Goal: Transaction & Acquisition: Obtain resource

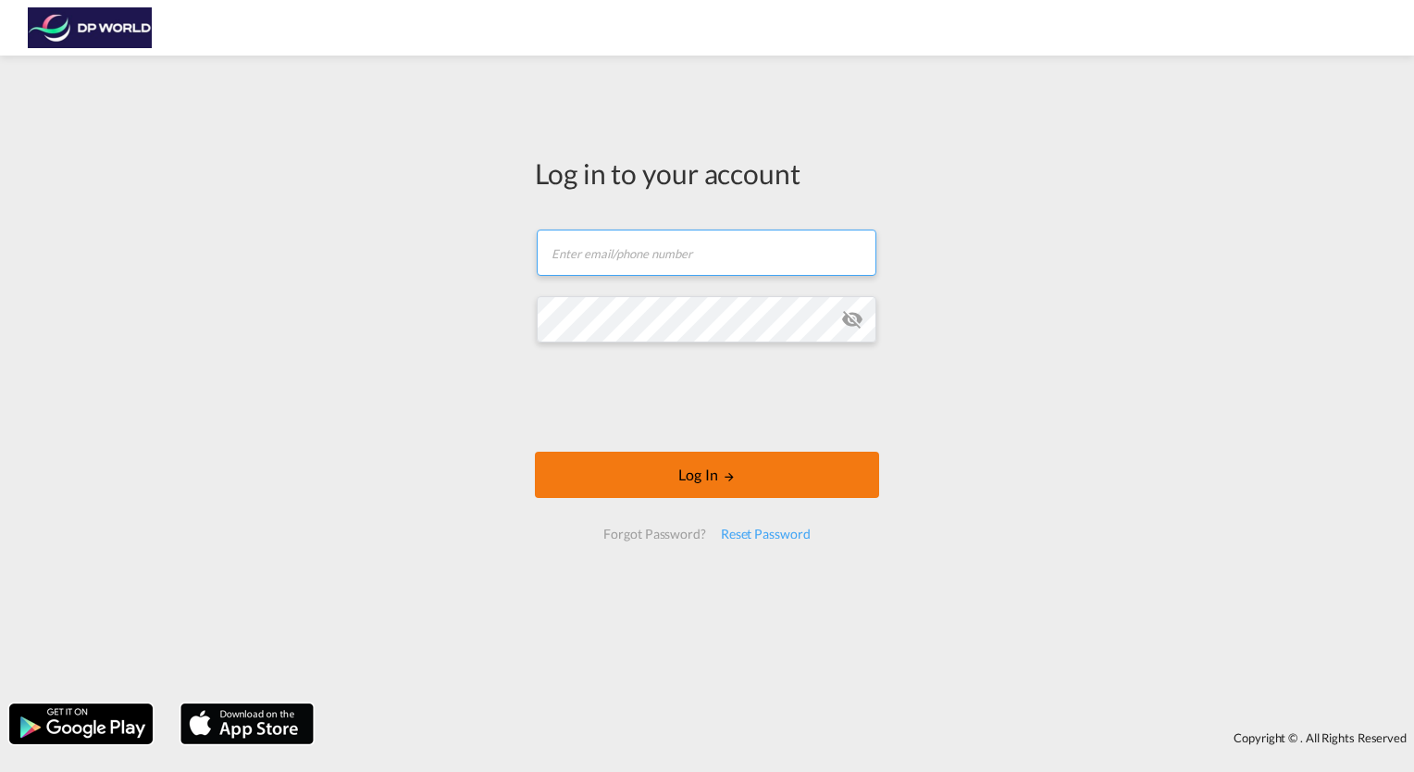
type input "[DOMAIN_NAME][EMAIL_ADDRESS][DOMAIN_NAME]"
click at [648, 476] on button "Log In" at bounding box center [707, 475] width 344 height 46
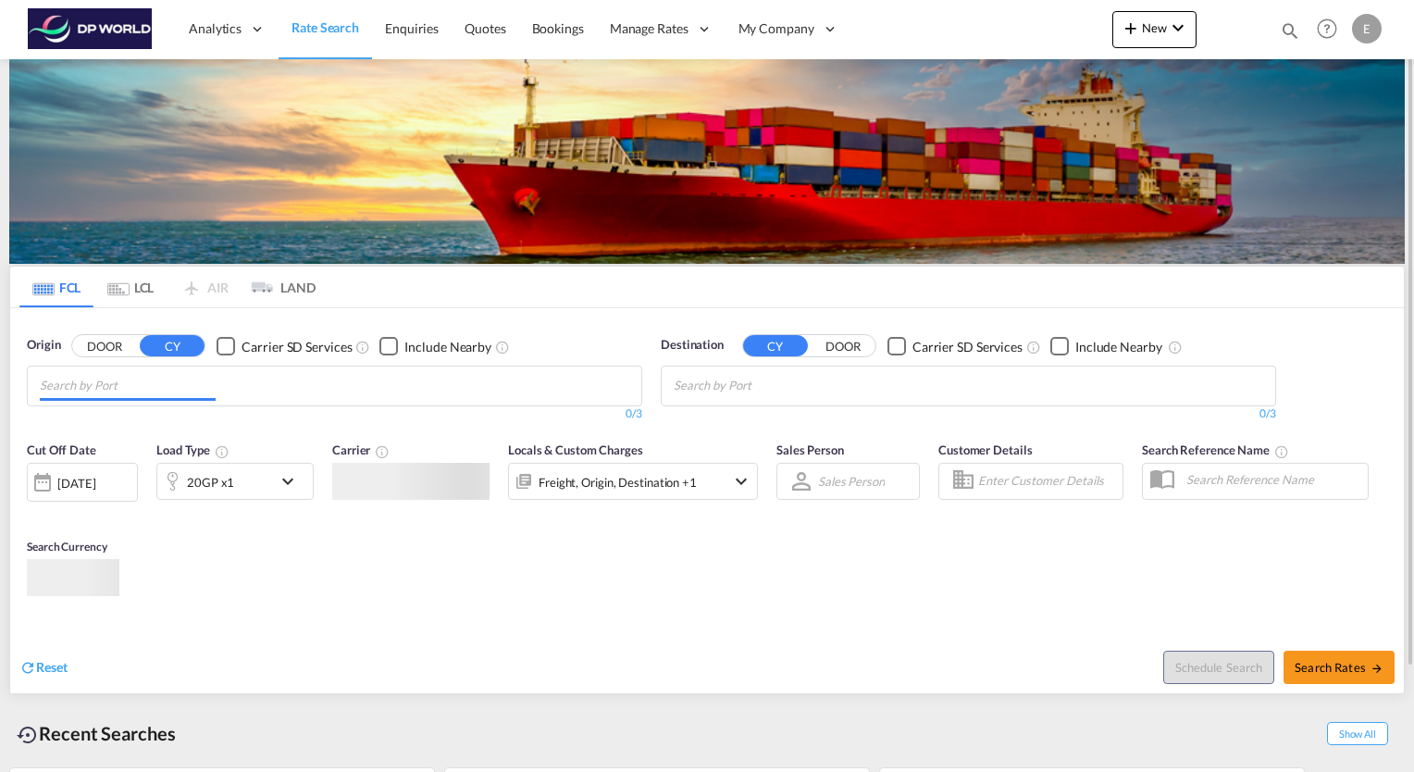
click at [304, 389] on md-chips at bounding box center [335, 386] width 614 height 39
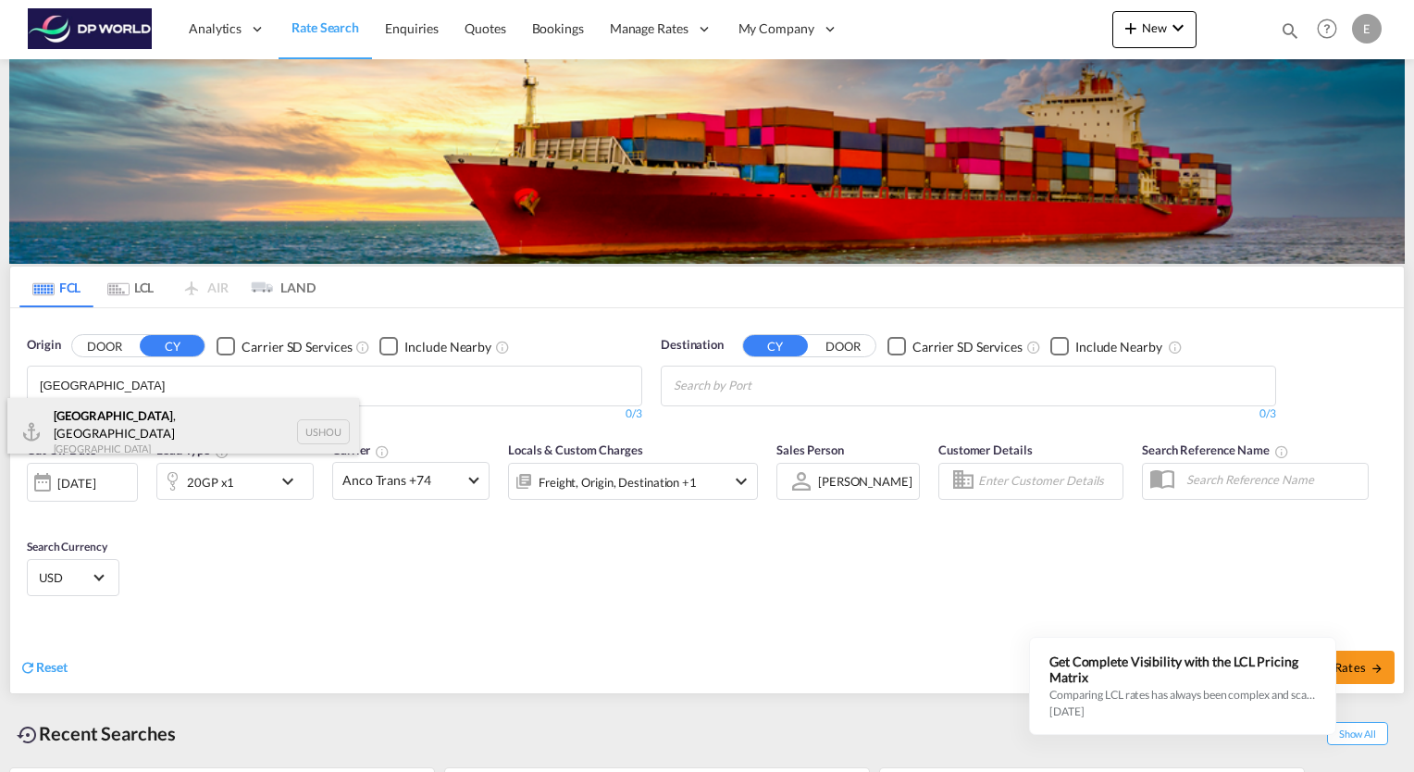
type input "[GEOGRAPHIC_DATA]"
click at [118, 414] on div "[GEOGRAPHIC_DATA] , [GEOGRAPHIC_DATA] [GEOGRAPHIC_DATA] USHOU" at bounding box center [183, 431] width 352 height 67
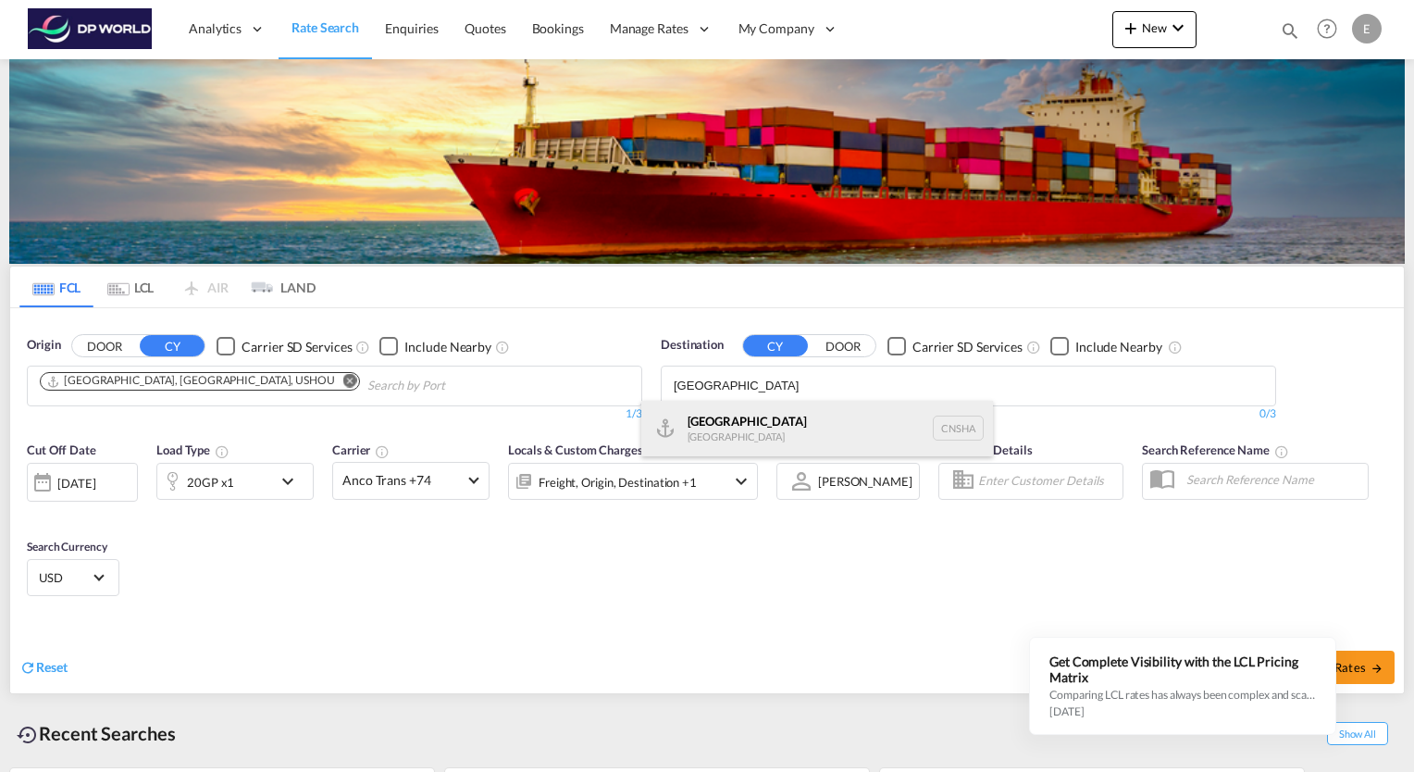
type input "[GEOGRAPHIC_DATA]"
click at [727, 427] on div "Shanghai [GEOGRAPHIC_DATA] [GEOGRAPHIC_DATA]" at bounding box center [817, 429] width 352 height 56
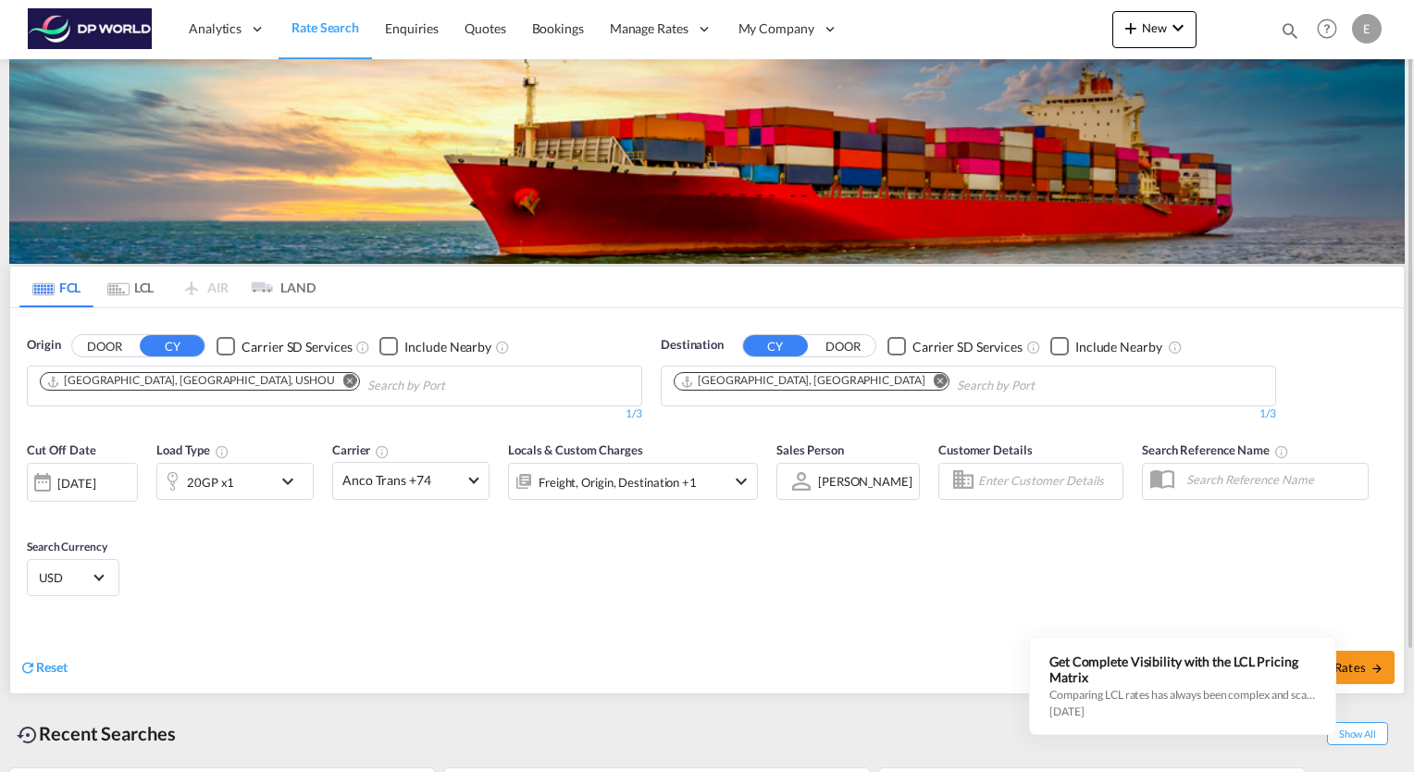
click at [289, 479] on md-icon "icon-chevron-down" at bounding box center [292, 481] width 31 height 22
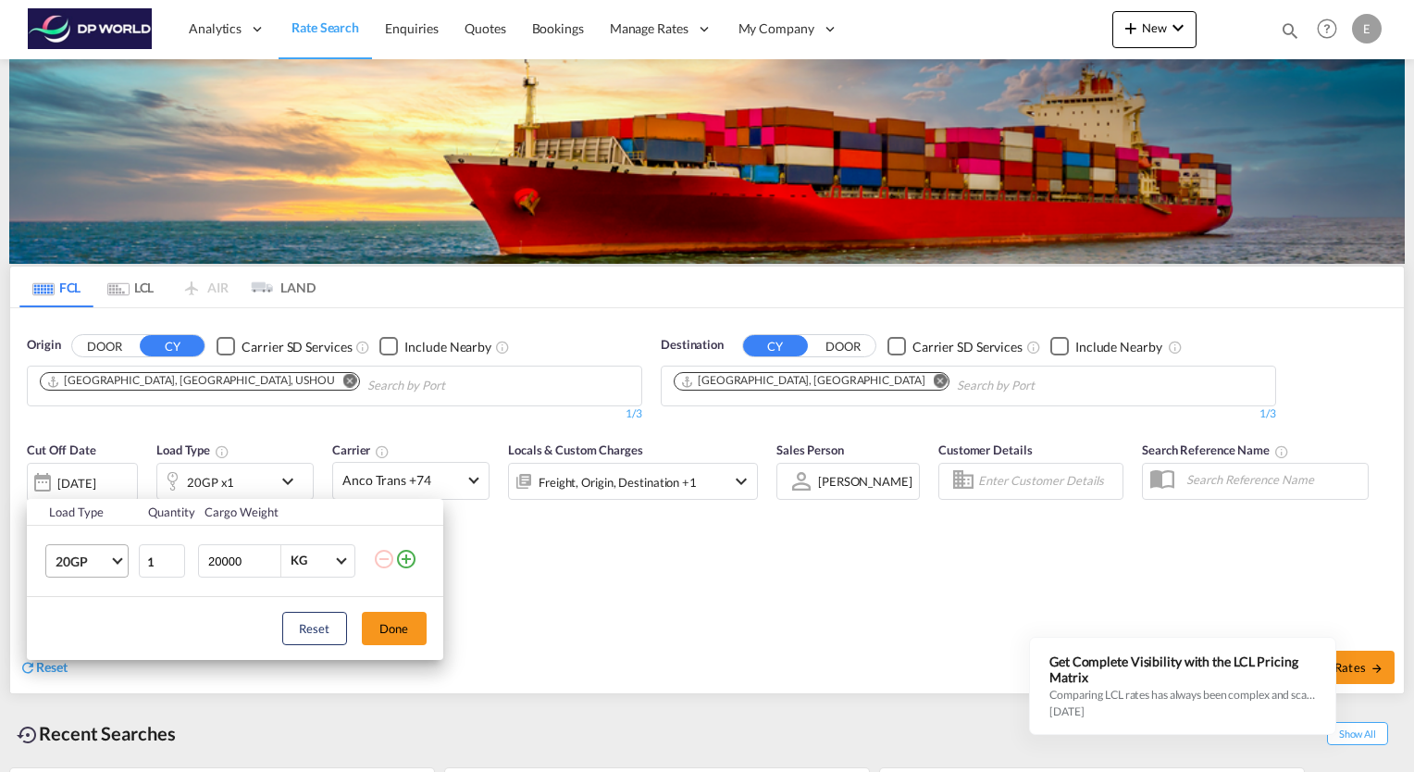
click at [113, 561] on md-select-value "20GP" at bounding box center [91, 560] width 74 height 31
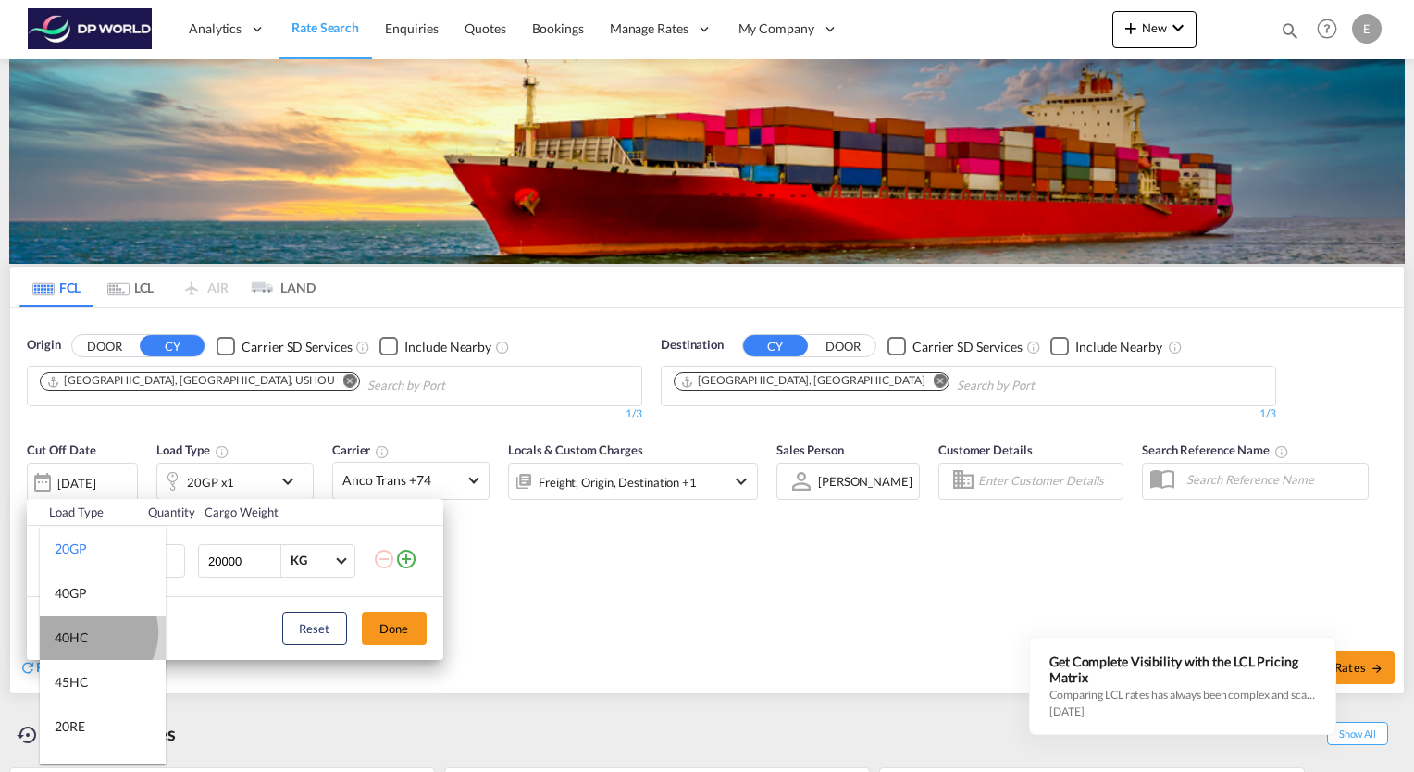
click at [93, 631] on md-option "40HC" at bounding box center [103, 638] width 126 height 44
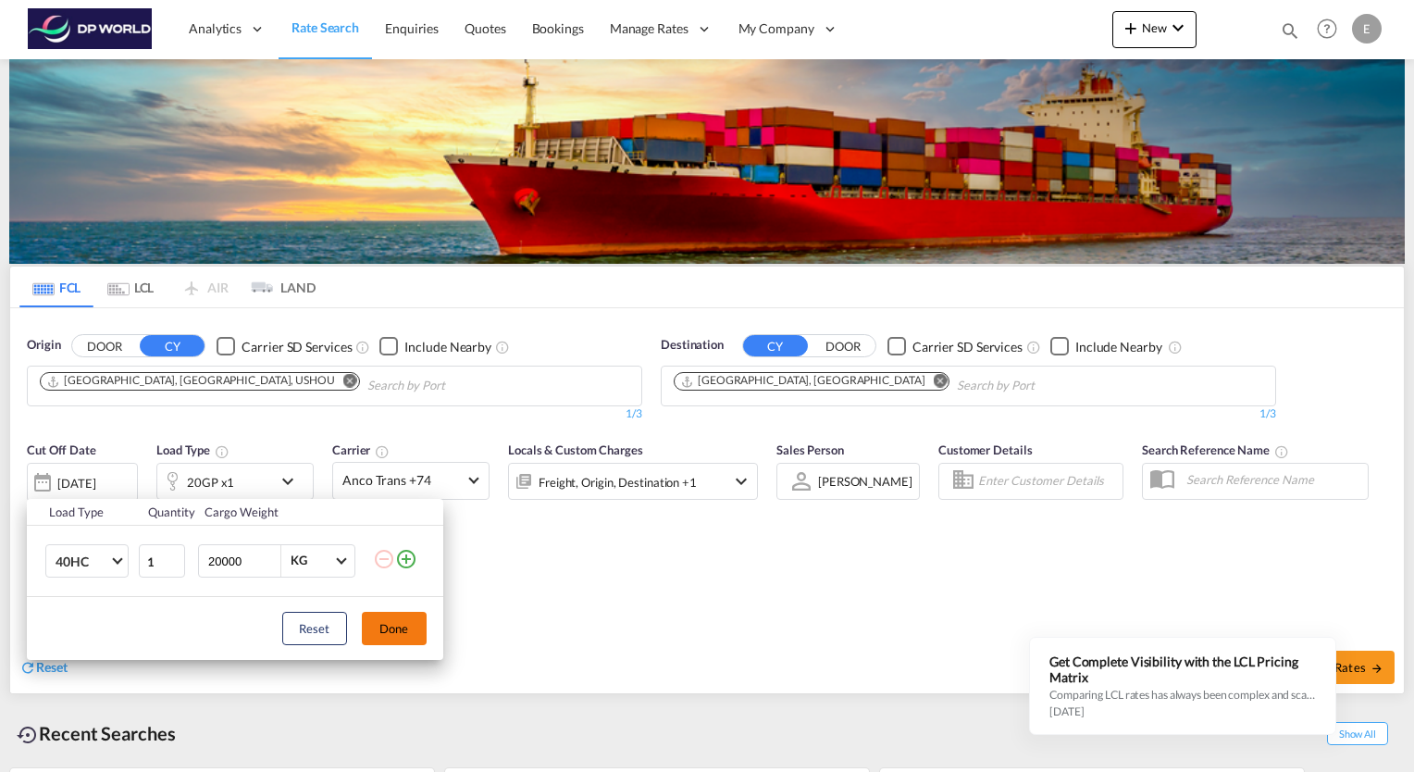
click at [396, 638] on button "Done" at bounding box center [394, 628] width 65 height 33
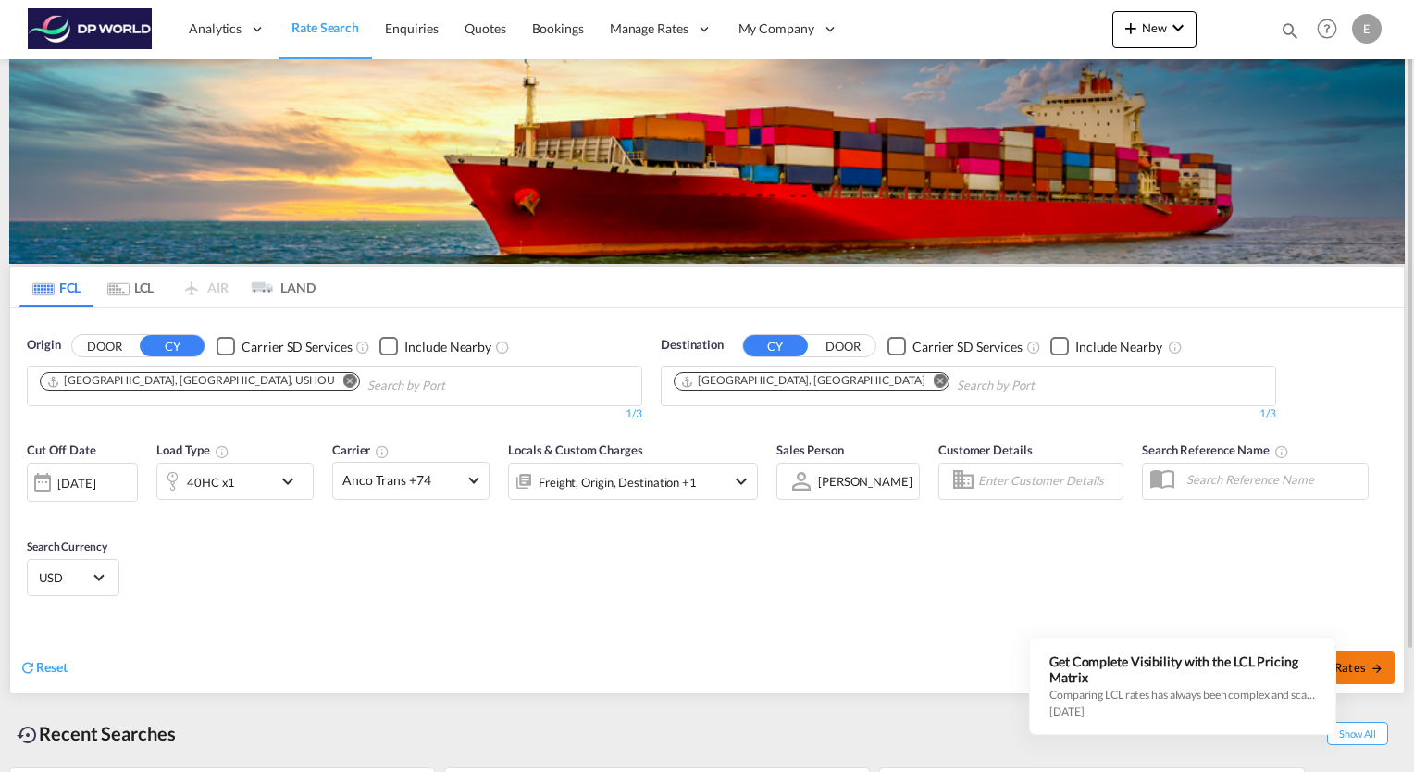
click at [1371, 660] on span "Search Rates" at bounding box center [1339, 667] width 89 height 15
type input "USHOU to CNSHA / [DATE]"
